Goal: Task Accomplishment & Management: Manage account settings

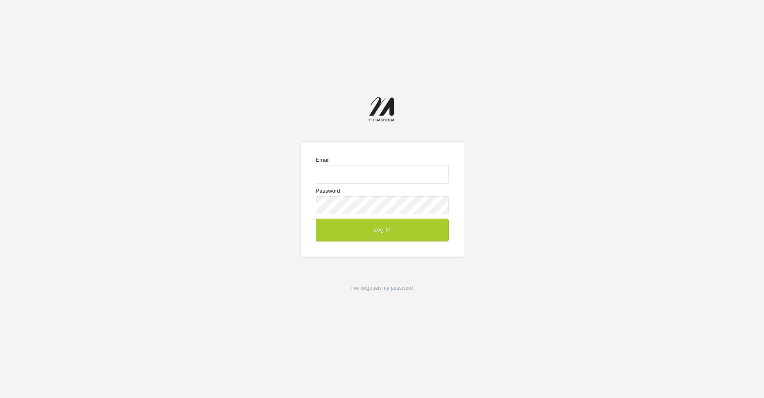
type input "josh@the-medium.net"
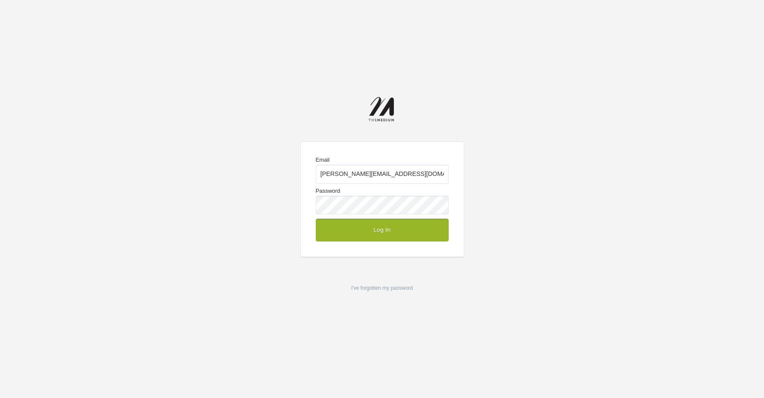
click at [382, 231] on button "Log In" at bounding box center [382, 230] width 133 height 22
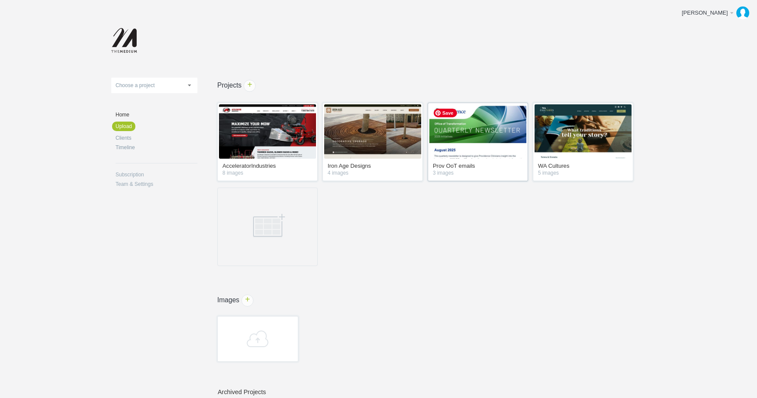
click at [461, 131] on img at bounding box center [478, 131] width 97 height 54
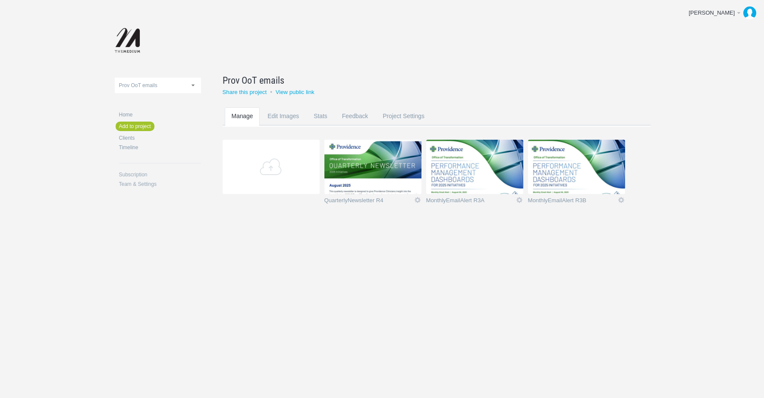
click at [138, 380] on body "[PERSON_NAME] Edit profile Help & Contact Log out Upload AcceleratorIndustries …" at bounding box center [382, 199] width 764 height 398
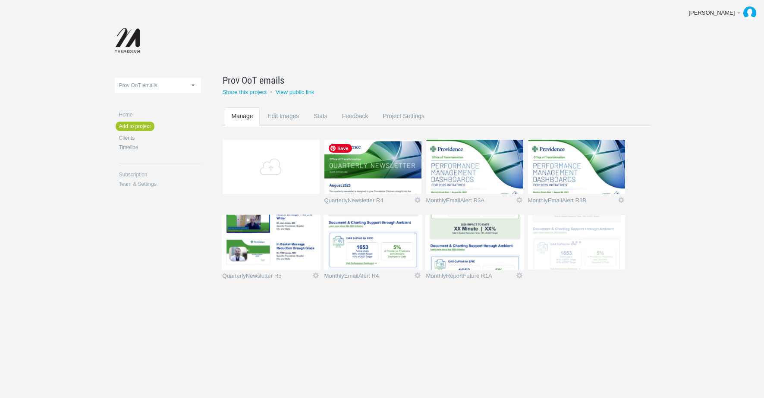
click at [386, 156] on img at bounding box center [372, 167] width 97 height 54
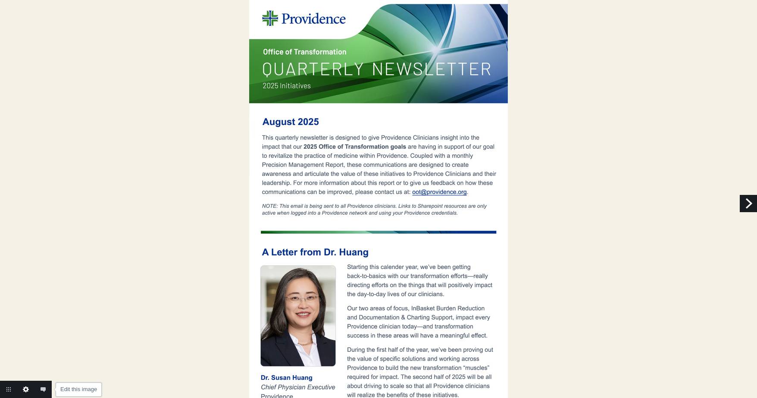
click at [23, 389] on link "Edit this image" at bounding box center [25, 389] width 17 height 17
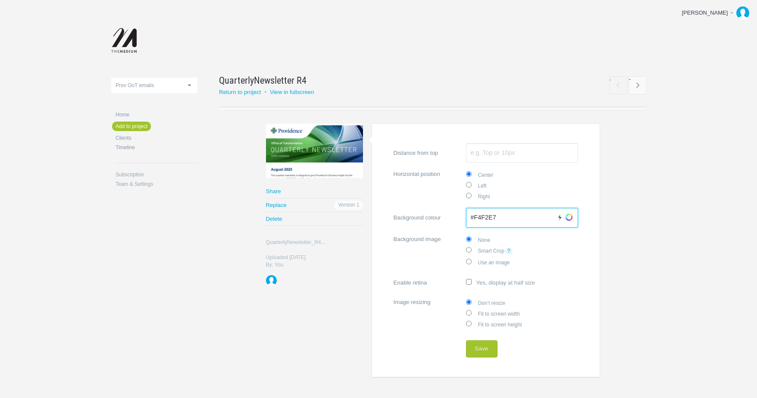
click at [521, 220] on input "#F4F2E7" at bounding box center [522, 218] width 112 height 20
drag, startPoint x: 517, startPoint y: 218, endPoint x: 451, endPoint y: 215, distance: 66.1
click at [451, 215] on label "Background colour #F4F2E7 Auto Choose" at bounding box center [486, 218] width 185 height 20
click at [236, 91] on link "Return to project" at bounding box center [240, 92] width 42 height 6
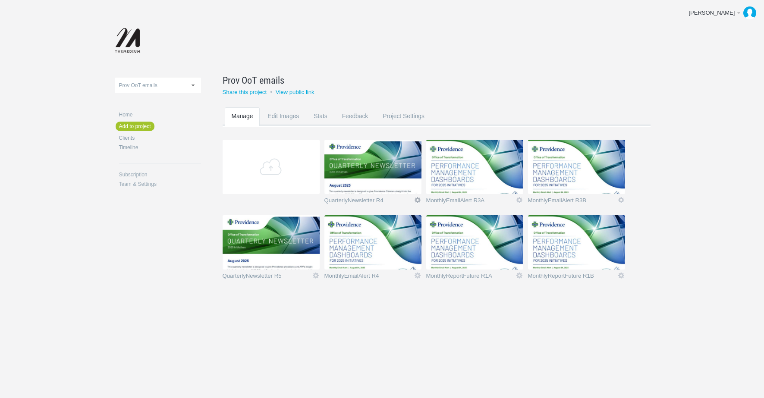
click at [418, 200] on link "Icon" at bounding box center [418, 200] width 8 height 8
click at [395, 186] on link "Delete" at bounding box center [400, 184] width 52 height 10
click at [395, 186] on link "Yeah I'm sure" at bounding box center [400, 184] width 52 height 10
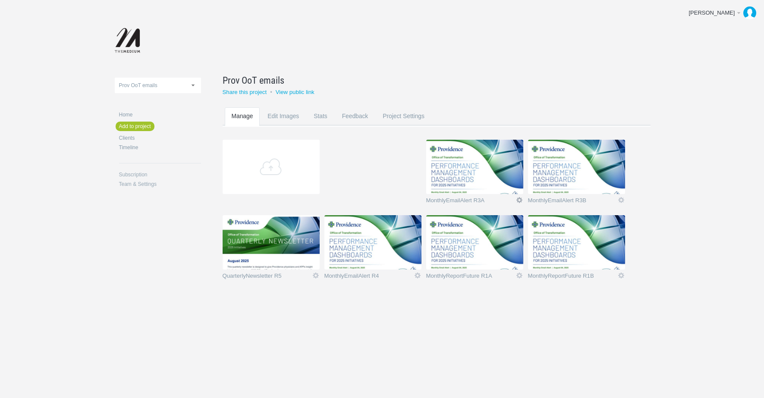
click at [518, 200] on link "Icon" at bounding box center [519, 200] width 8 height 8
click at [497, 188] on link "Delete" at bounding box center [502, 184] width 52 height 10
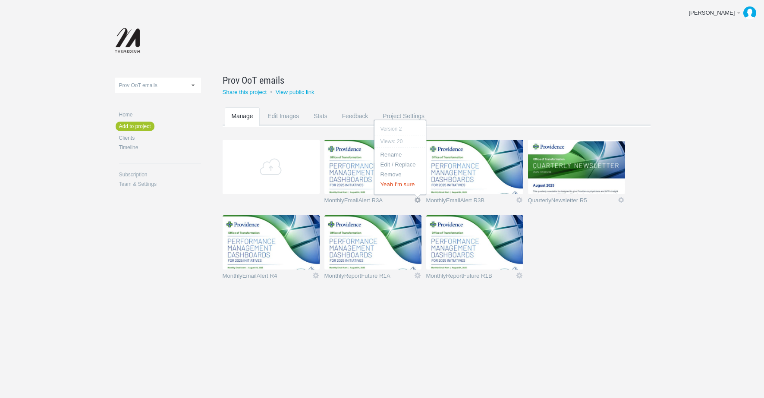
click at [401, 186] on link "Yeah I'm sure" at bounding box center [400, 184] width 52 height 10
click at [520, 198] on link "Icon" at bounding box center [519, 200] width 8 height 8
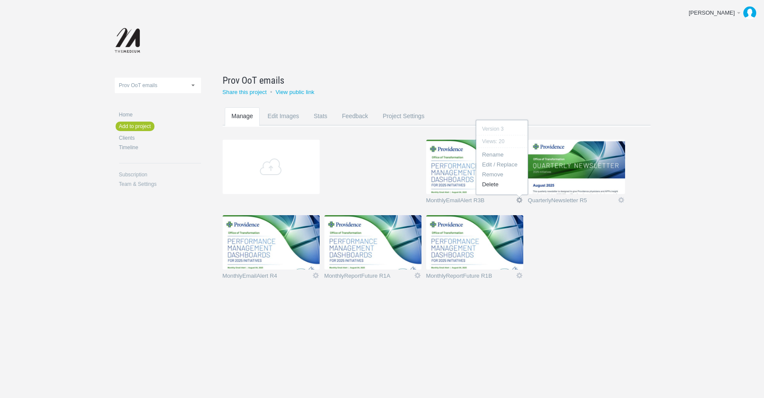
click at [482, 186] on link "Delete" at bounding box center [502, 184] width 52 height 10
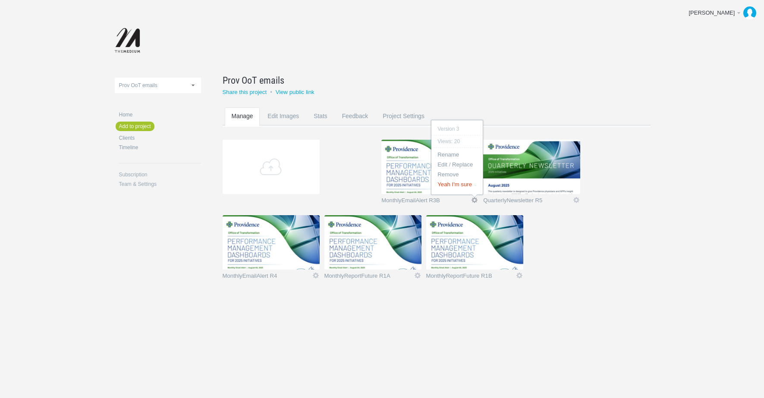
click at [483, 186] on img at bounding box center [531, 167] width 97 height 54
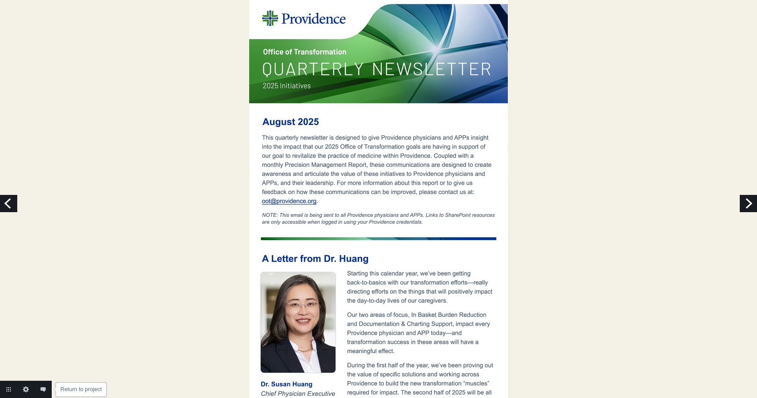
click at [7, 388] on link "Return to project" at bounding box center [8, 389] width 17 height 17
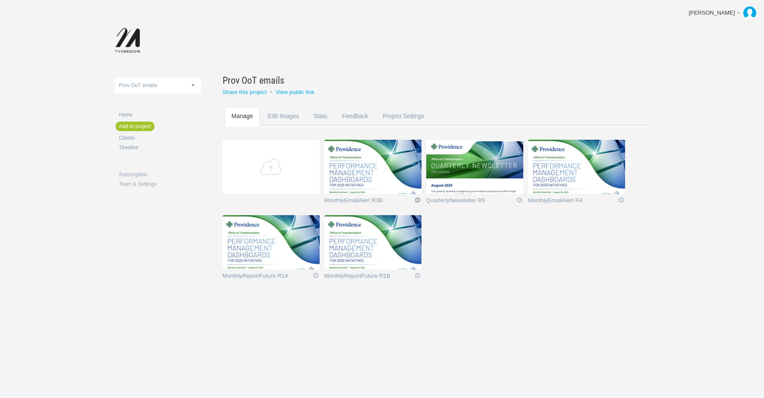
click at [417, 199] on link "Icon" at bounding box center [418, 200] width 8 height 8
click at [394, 185] on link "Delete" at bounding box center [400, 184] width 52 height 10
click at [394, 185] on link "Yeah I'm sure" at bounding box center [400, 184] width 52 height 10
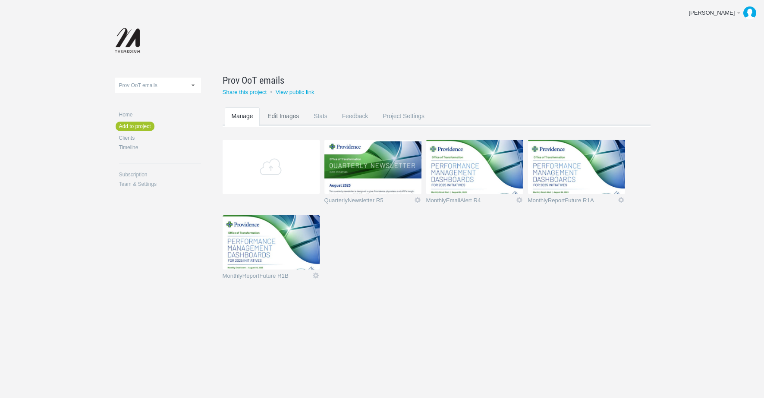
click at [279, 115] on link "Edit Images" at bounding box center [283, 124] width 45 height 34
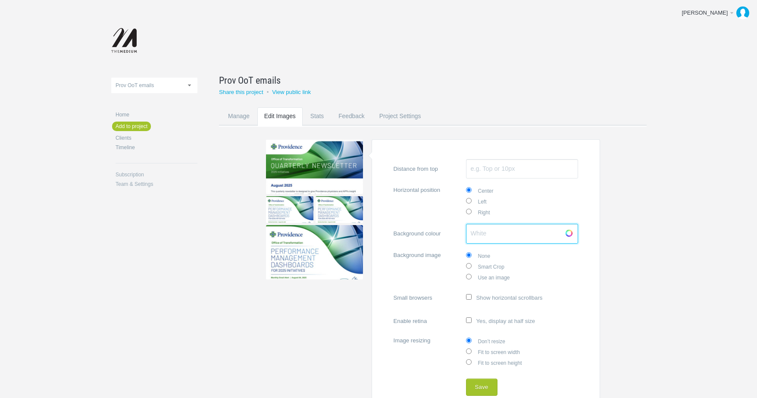
click at [503, 237] on input "Background colour Choose" at bounding box center [522, 234] width 112 height 20
paste input "#F4F2E7"
type input "#F4F2E7"
click at [477, 385] on button "Save" at bounding box center [481, 387] width 31 height 17
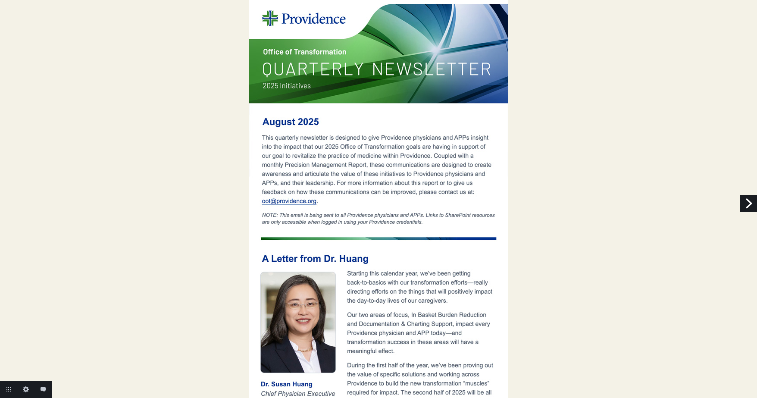
click at [746, 203] on link "Next" at bounding box center [748, 203] width 17 height 17
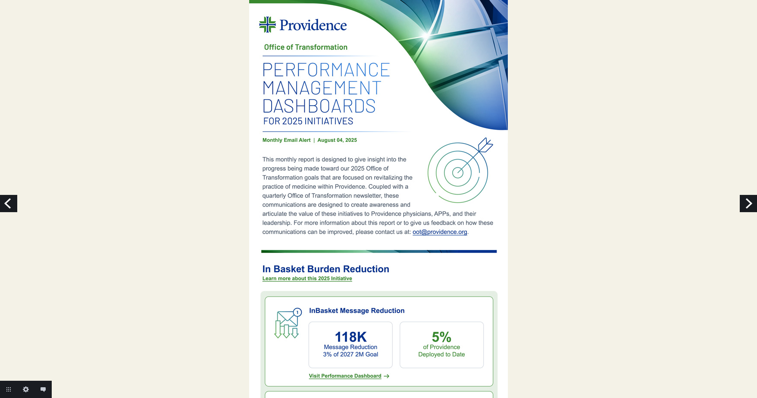
click at [749, 204] on link "Next" at bounding box center [748, 203] width 17 height 17
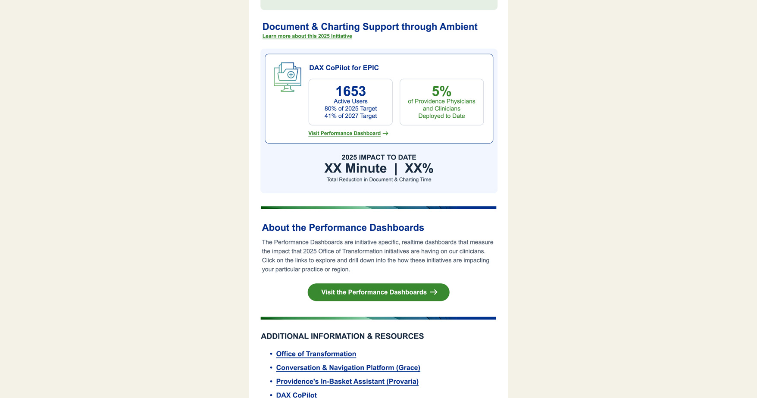
scroll to position [686, 0]
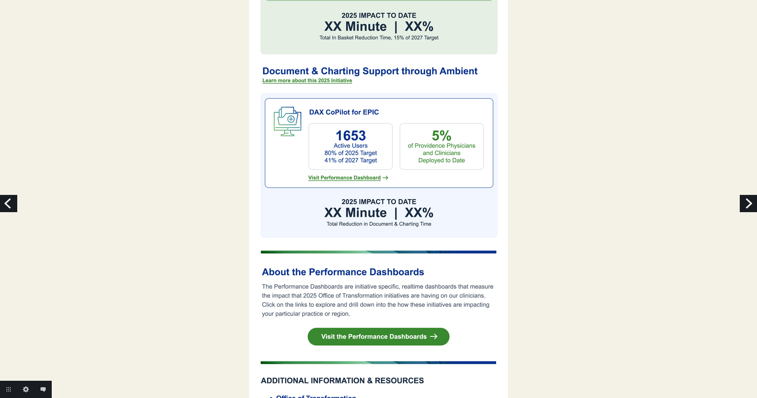
click at [749, 204] on link "Next" at bounding box center [748, 203] width 17 height 17
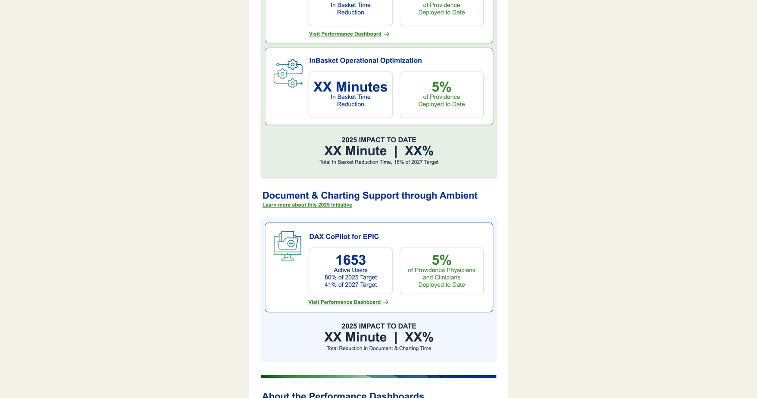
scroll to position [666, 0]
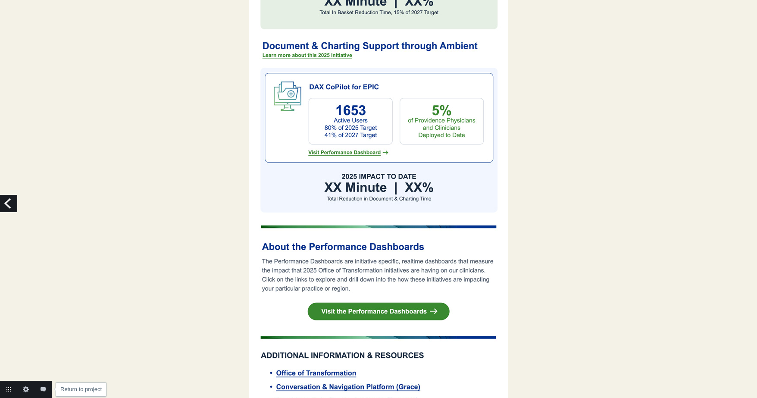
click at [7, 390] on link "Return to project" at bounding box center [8, 389] width 17 height 17
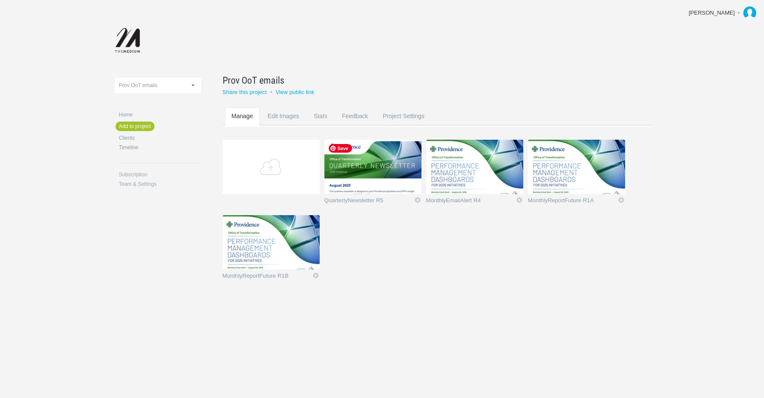
click at [371, 170] on img at bounding box center [372, 167] width 97 height 54
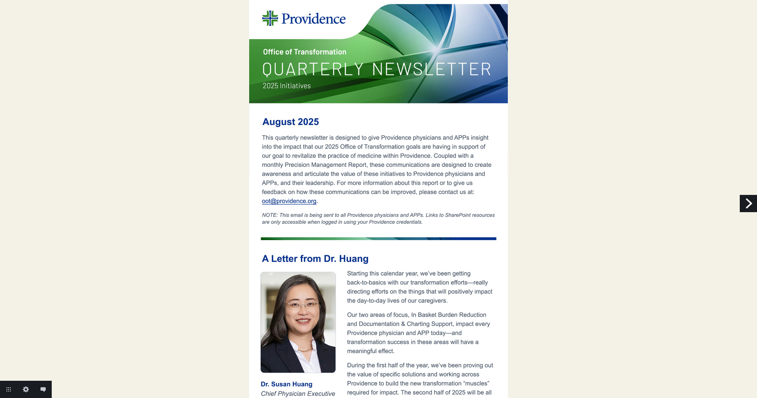
click at [751, 203] on link "Next" at bounding box center [748, 203] width 17 height 17
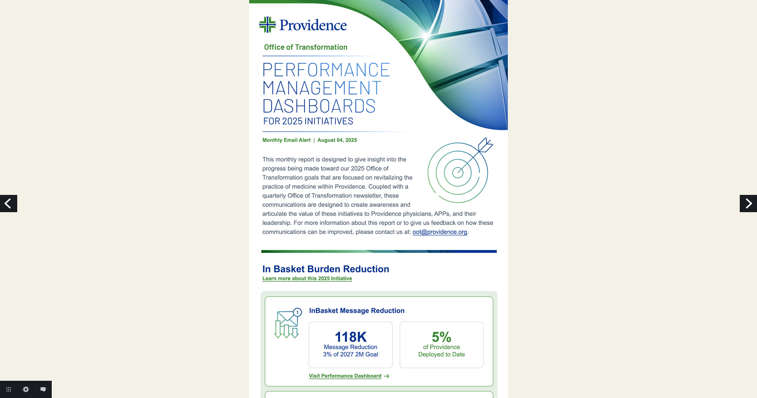
click at [743, 201] on link "Next" at bounding box center [748, 203] width 17 height 17
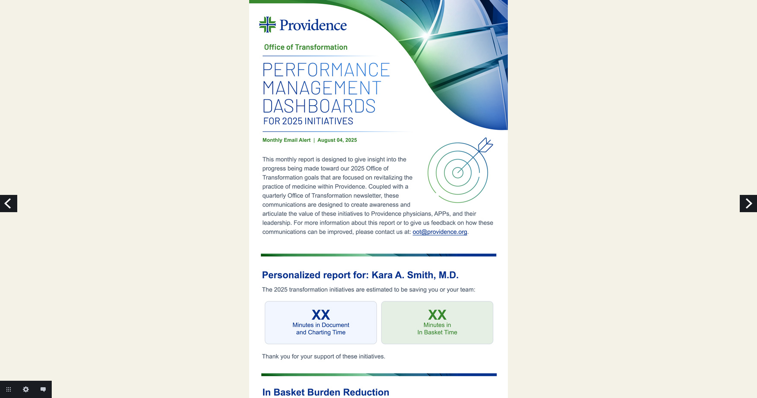
click at [743, 202] on link "Next" at bounding box center [748, 203] width 17 height 17
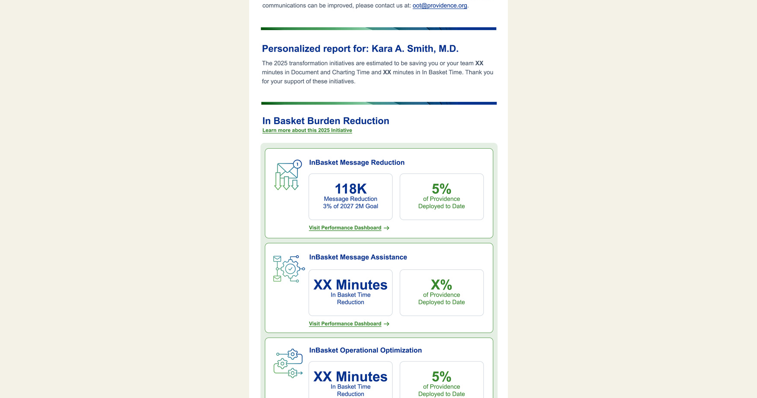
scroll to position [225, 0]
